Goal: Information Seeking & Learning: Check status

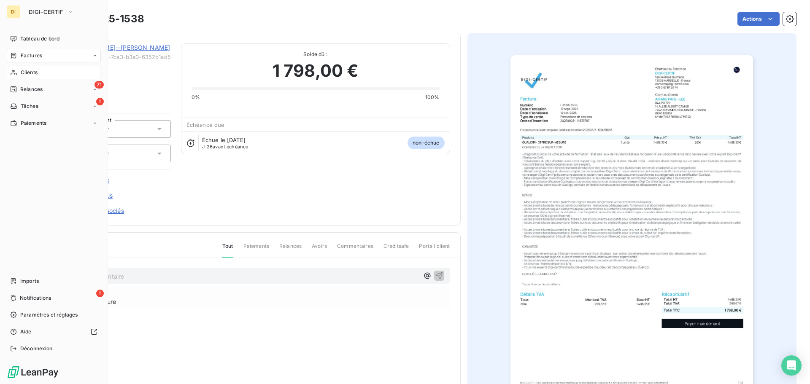
click at [34, 73] on span "Clients" at bounding box center [29, 73] width 17 height 8
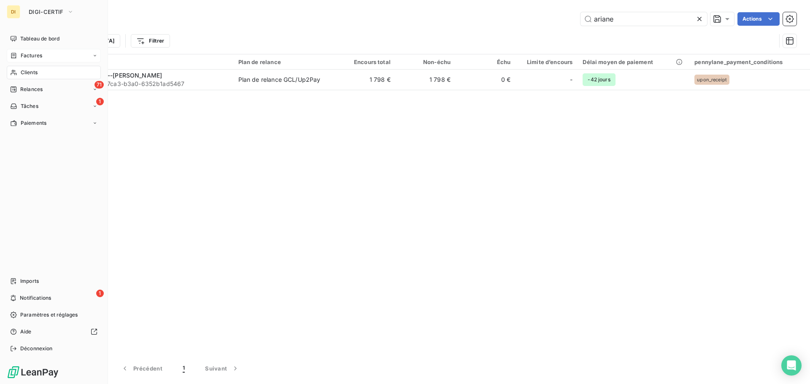
click at [37, 56] on span "Factures" at bounding box center [32, 56] width 22 height 8
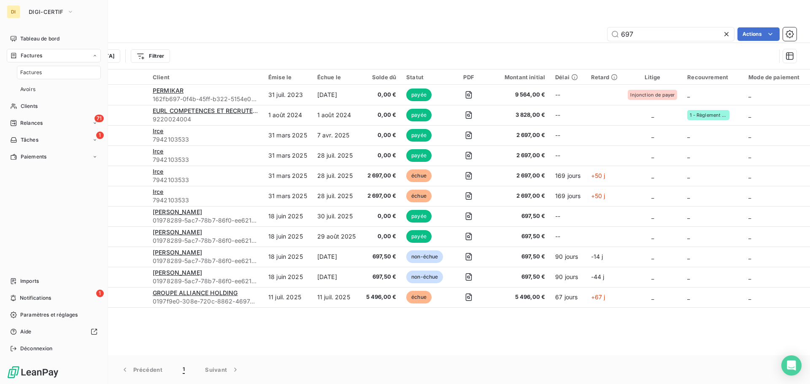
click at [42, 70] on div "Factures" at bounding box center [59, 73] width 84 height 14
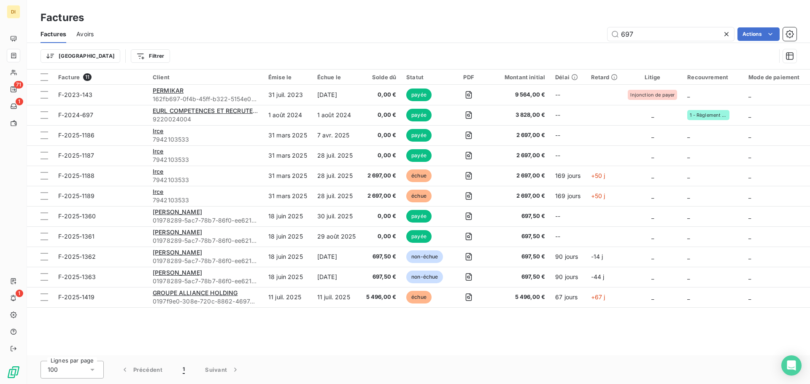
click at [115, 48] on div "Trier Filtrer" at bounding box center [409, 56] width 736 height 16
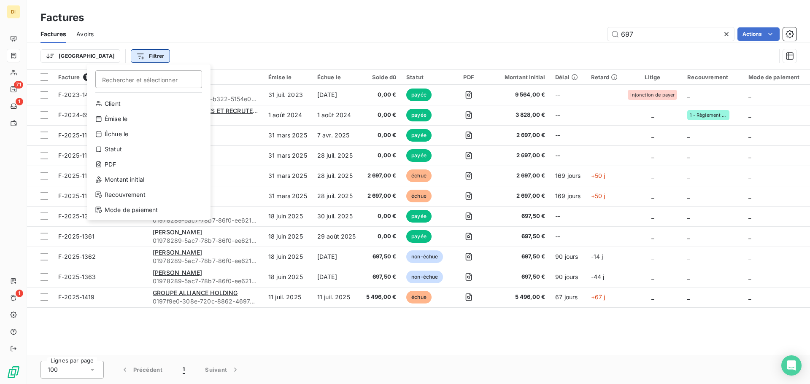
click at [113, 54] on html "DI 71 1 1 Factures Factures Avoirs 697 Actions Trier Filtrer Rechercher et séle…" at bounding box center [405, 192] width 810 height 384
click at [119, 152] on div "Statut" at bounding box center [148, 150] width 117 height 14
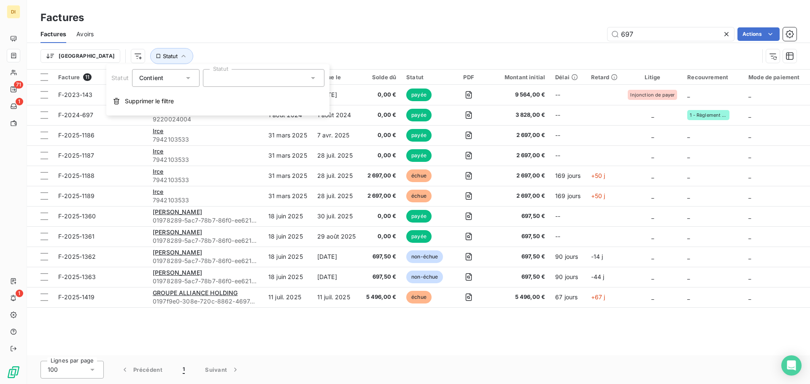
click at [232, 83] on div at bounding box center [264, 78] width 122 height 18
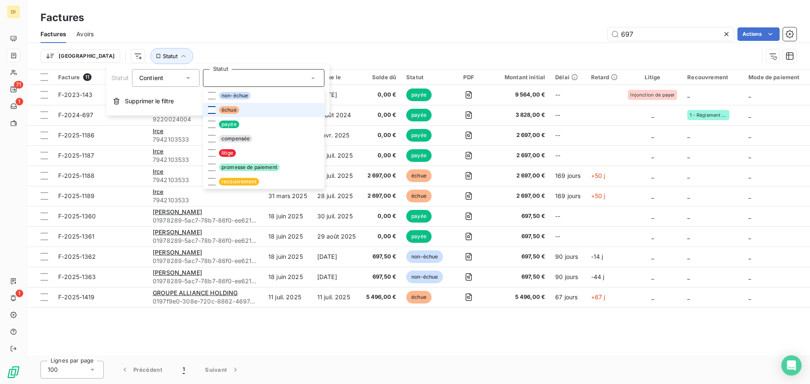
click at [208, 108] on div at bounding box center [212, 110] width 8 height 8
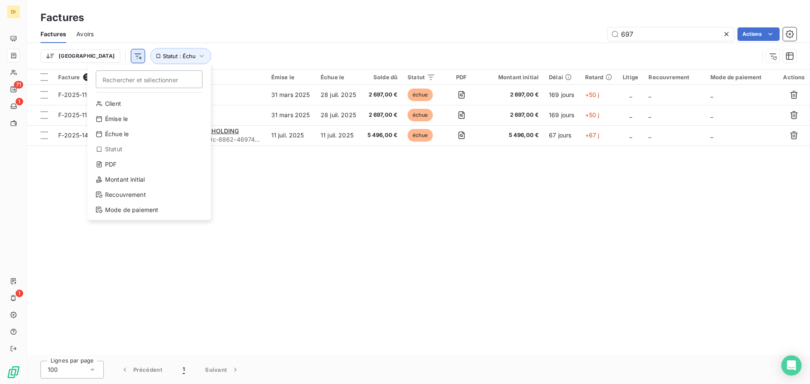
click at [90, 56] on html "DI 71 1 1 Factures Factures Avoirs 697 Actions Trier Rechercher et sélectionner…" at bounding box center [405, 192] width 810 height 384
click at [127, 133] on div "Échue le" at bounding box center [149, 134] width 117 height 14
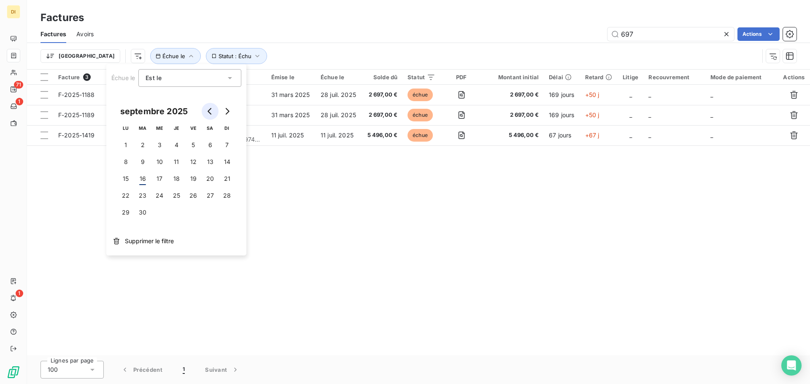
click at [207, 107] on button "Go to previous month" at bounding box center [210, 111] width 17 height 17
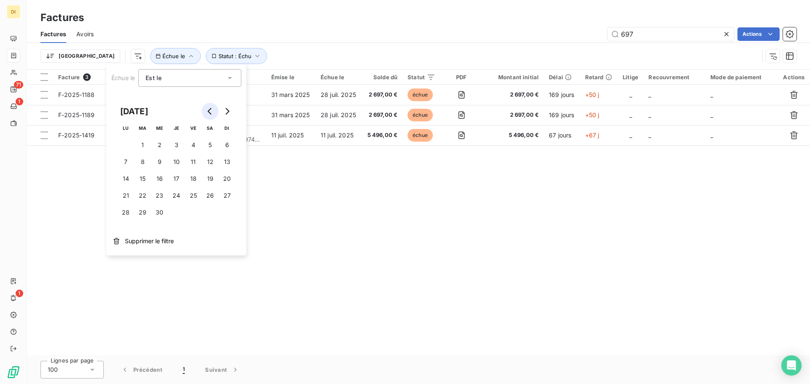
click at [207, 107] on button "Go to previous month" at bounding box center [210, 111] width 17 height 17
click at [160, 148] on button "1" at bounding box center [159, 145] width 17 height 17
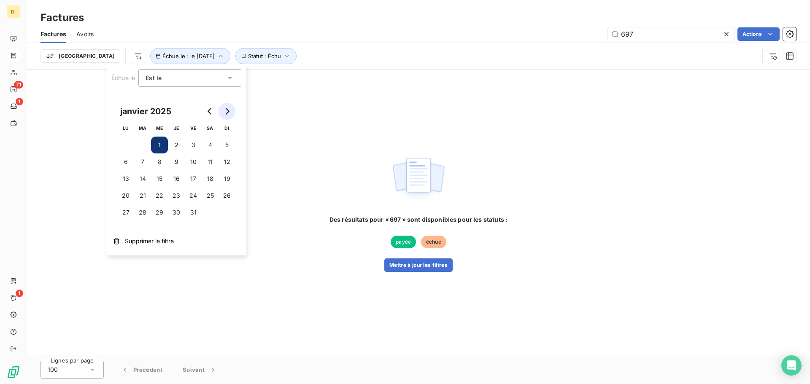
click at [228, 111] on icon "Go to next month" at bounding box center [227, 111] width 7 height 7
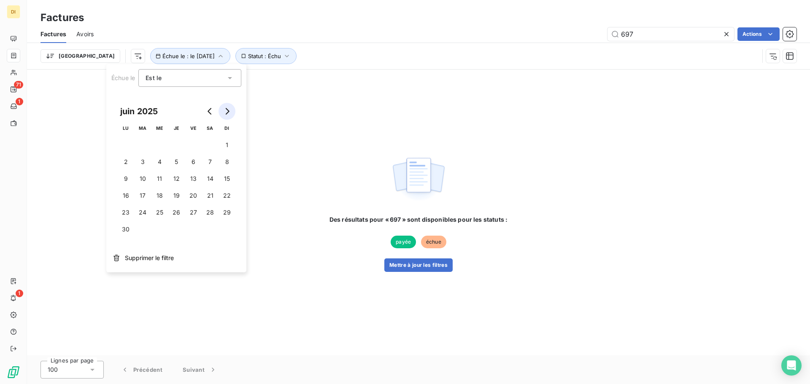
click at [228, 111] on icon "Go to next month" at bounding box center [227, 111] width 7 height 7
click at [228, 108] on icon "Go to next month" at bounding box center [227, 111] width 7 height 7
click at [211, 108] on icon "Go to previous month" at bounding box center [210, 111] width 4 height 7
click at [211, 111] on icon "Go to previous month" at bounding box center [210, 111] width 7 height 7
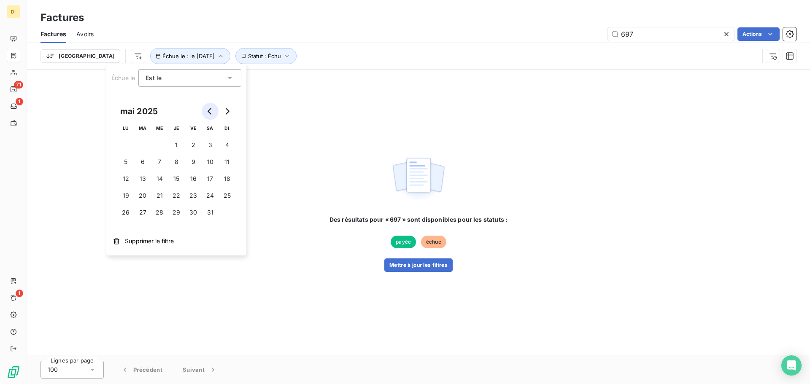
click at [211, 111] on icon "Go to previous month" at bounding box center [210, 111] width 7 height 7
click at [230, 111] on button "Go to next month" at bounding box center [227, 111] width 17 height 17
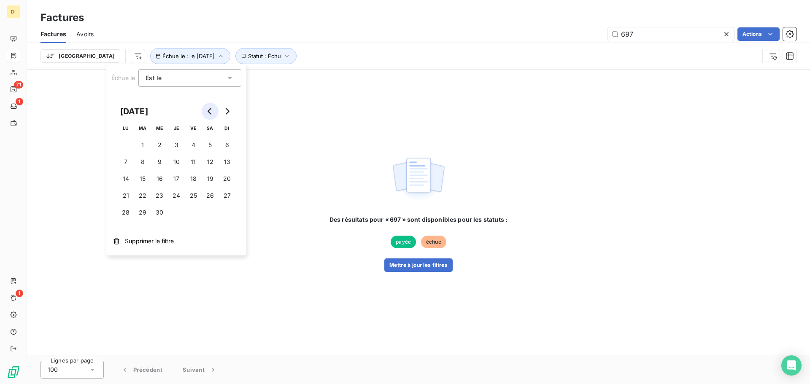
click at [217, 110] on button "Go to previous month" at bounding box center [210, 111] width 17 height 17
drag, startPoint x: 127, startPoint y: 233, endPoint x: 122, endPoint y: 234, distance: 5.3
drag, startPoint x: 122, startPoint y: 234, endPoint x: 119, endPoint y: 227, distance: 7.7
click at [119, 227] on button "31" at bounding box center [125, 229] width 17 height 17
click at [336, 250] on div "Des résultats pour « 697 » sont disponibles pour les statuts : payée échue Mett…" at bounding box center [419, 244] width 178 height 57
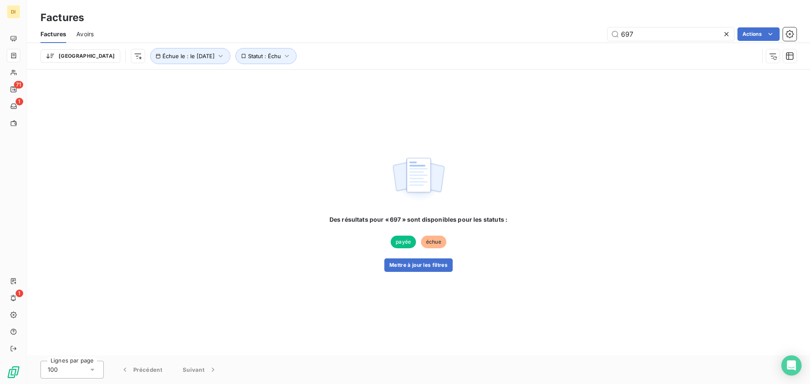
click at [725, 36] on icon at bounding box center [727, 34] width 8 height 8
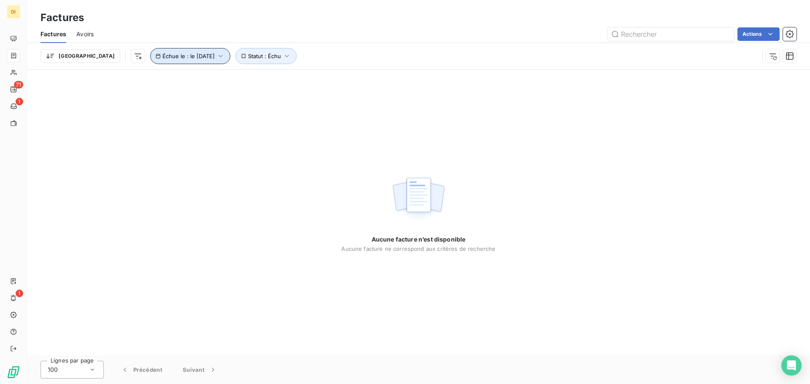
click at [184, 53] on span "Échue le : le [DATE]" at bounding box center [188, 56] width 52 height 7
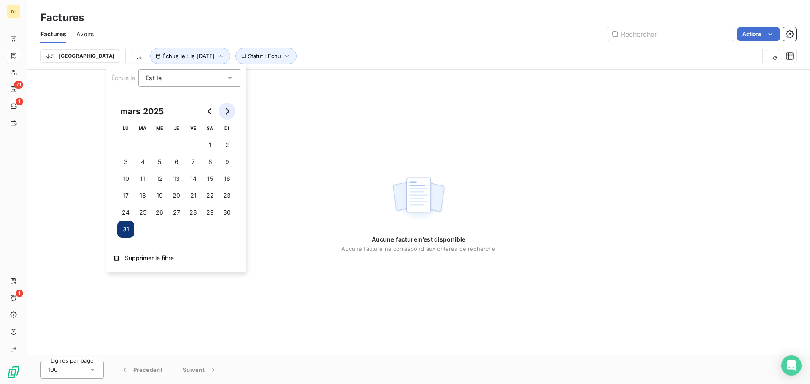
click at [227, 109] on icon "Go to next month" at bounding box center [228, 111] width 4 height 7
click at [144, 144] on button "1" at bounding box center [142, 145] width 17 height 17
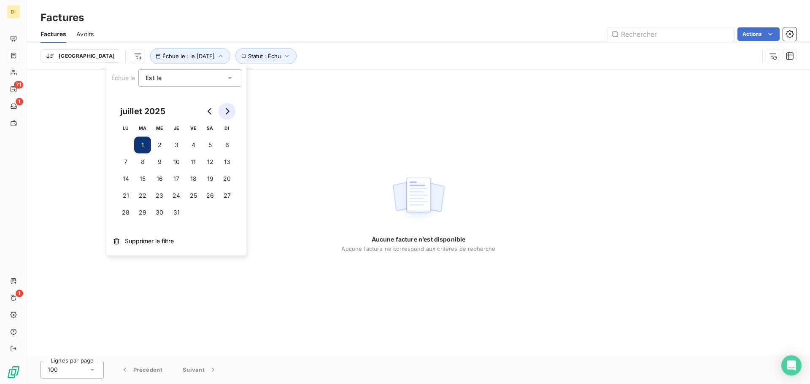
click at [230, 108] on icon "Go to next month" at bounding box center [227, 111] width 7 height 7
click at [200, 77] on div "Est le" at bounding box center [186, 78] width 80 height 12
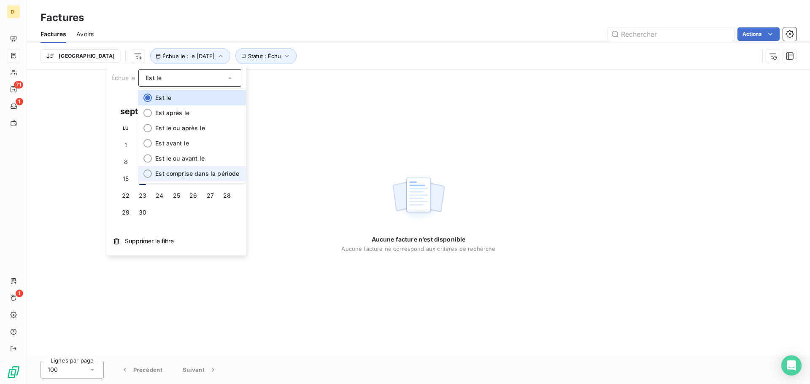
click at [183, 172] on span "Est comprise dans la période" at bounding box center [197, 173] width 84 height 7
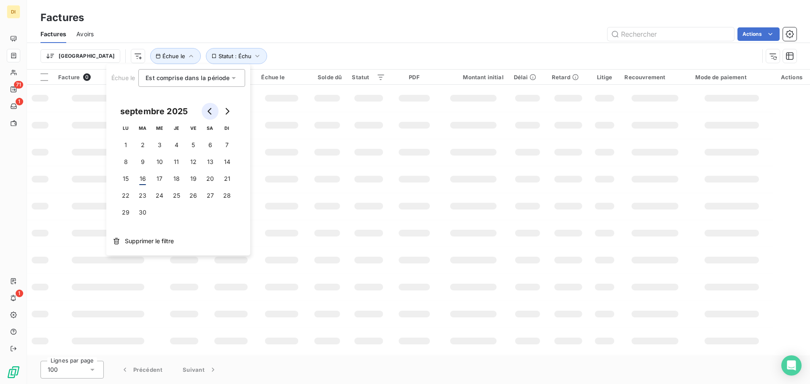
click at [211, 111] on icon "Go to previous month" at bounding box center [210, 111] width 7 height 7
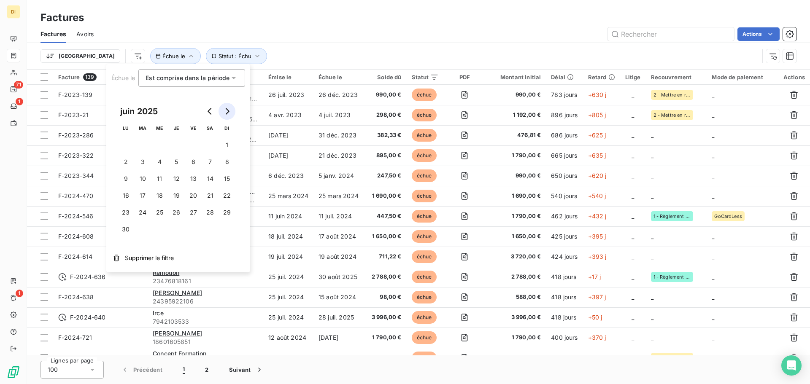
drag, startPoint x: 211, startPoint y: 115, endPoint x: 229, endPoint y: 110, distance: 18.6
click at [229, 110] on icon "Go to next month" at bounding box center [227, 111] width 7 height 7
click at [146, 144] on button "1" at bounding box center [142, 145] width 17 height 17
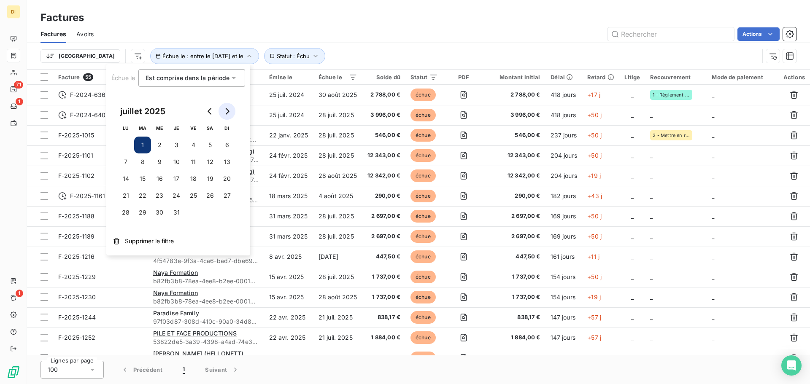
click at [226, 106] on button "Go to next month" at bounding box center [227, 111] width 17 height 17
click at [142, 181] on button "16" at bounding box center [142, 179] width 17 height 17
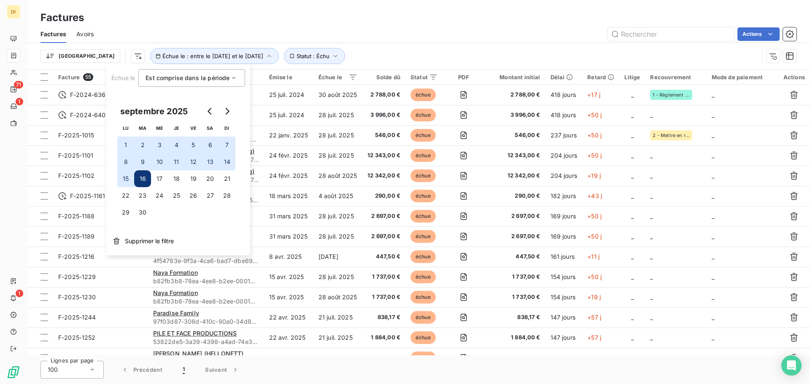
click at [348, 20] on div "Factures" at bounding box center [418, 17] width 783 height 15
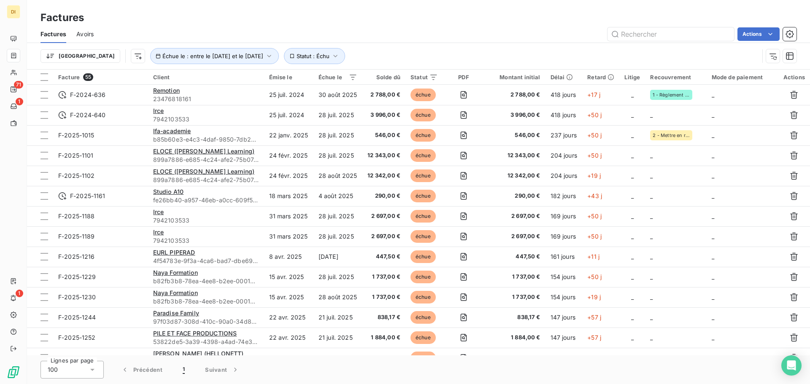
click at [368, 24] on div "Factures" at bounding box center [418, 17] width 783 height 15
click at [265, 52] on icon "button" at bounding box center [269, 56] width 8 height 8
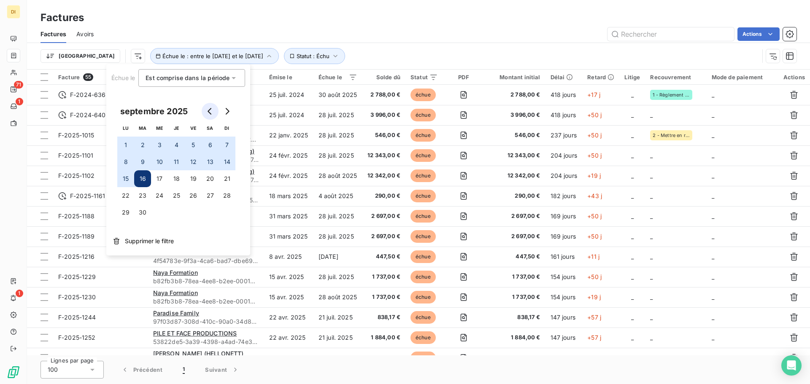
click at [211, 110] on icon "Go to previous month" at bounding box center [210, 111] width 7 height 7
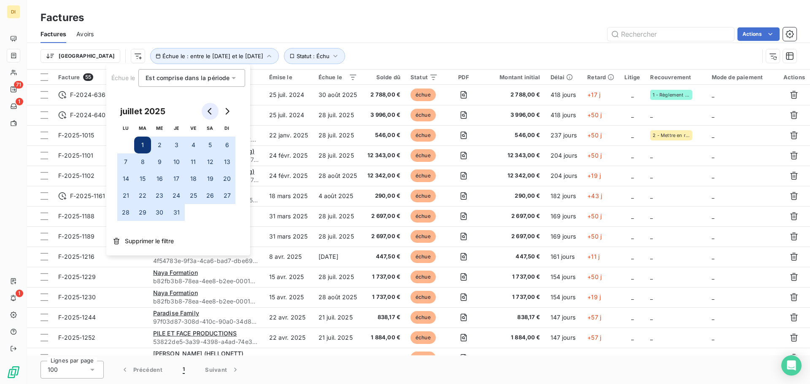
click at [211, 110] on icon "Go to previous month" at bounding box center [210, 111] width 7 height 7
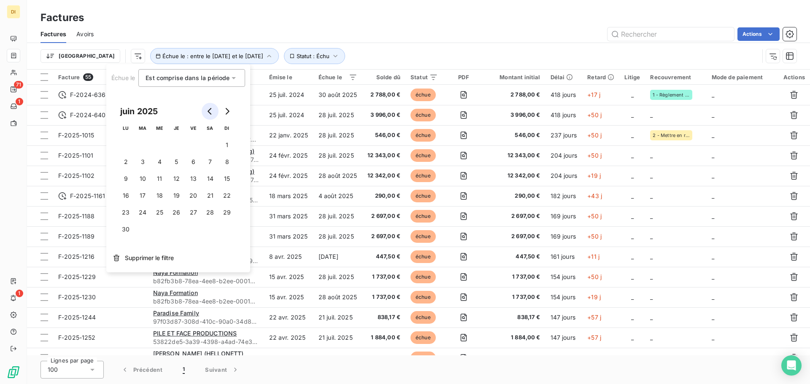
click at [211, 110] on icon "Go to previous month" at bounding box center [210, 111] width 7 height 7
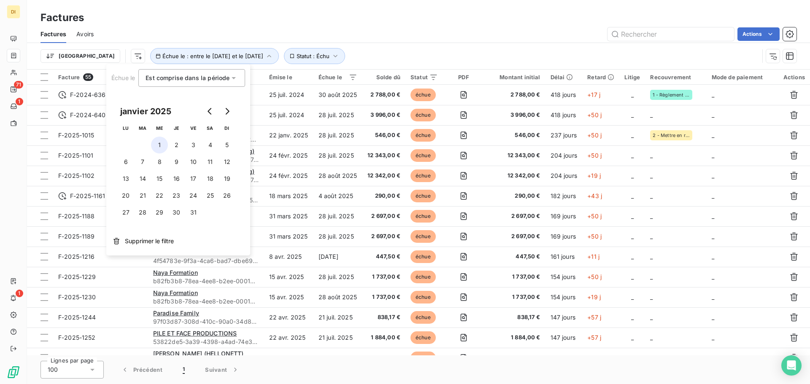
click at [160, 144] on button "1" at bounding box center [159, 145] width 17 height 17
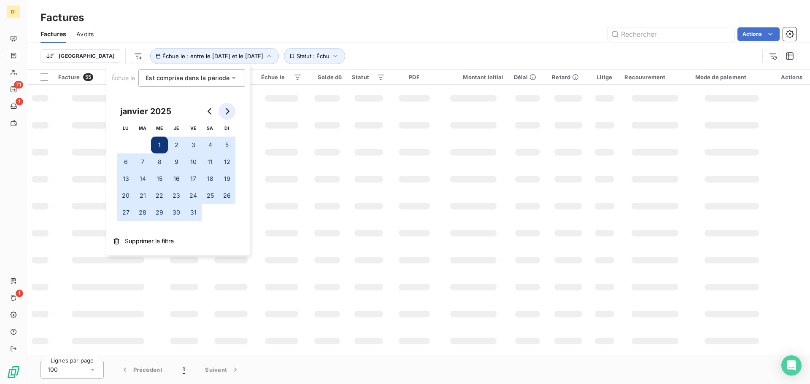
click at [228, 114] on icon "Go to next month" at bounding box center [227, 111] width 7 height 7
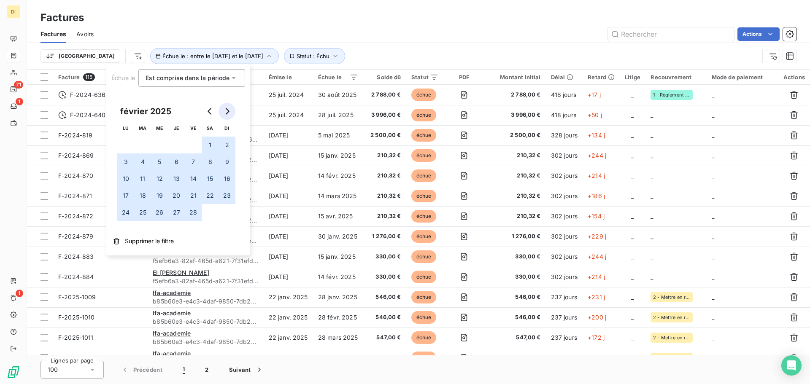
click at [228, 114] on icon "Go to next month" at bounding box center [227, 111] width 7 height 7
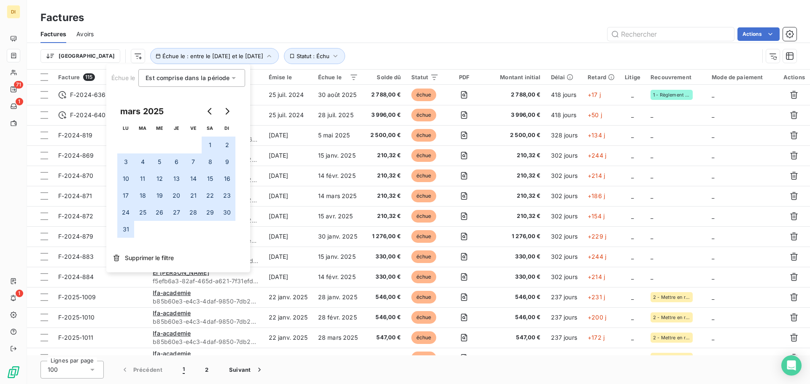
click at [117, 232] on button "31" at bounding box center [125, 229] width 17 height 17
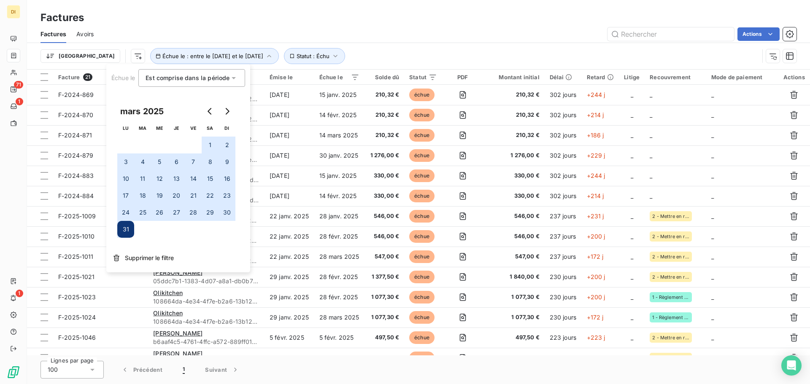
click at [325, 24] on div "Factures" at bounding box center [418, 17] width 783 height 15
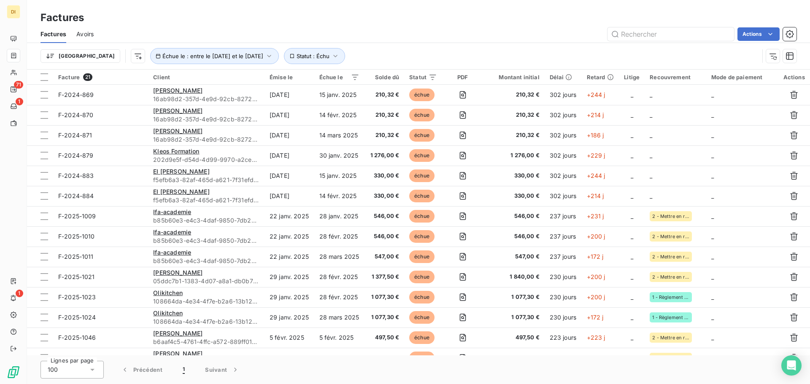
click at [374, 46] on div "Trier Échue le : entre le [DATE] et le [DATE] Statut : Échu" at bounding box center [419, 56] width 756 height 26
